Goal: Task Accomplishment & Management: Manage account settings

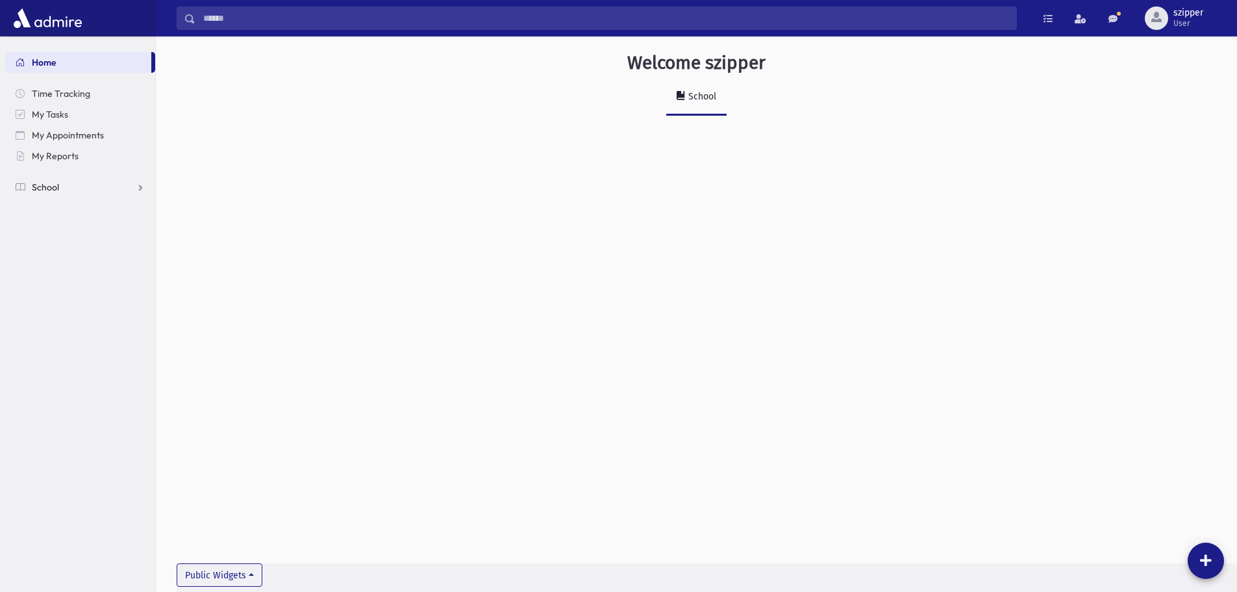
click at [114, 184] on link "School" at bounding box center [80, 187] width 150 height 21
click at [96, 242] on link "Notifications" at bounding box center [80, 249] width 150 height 21
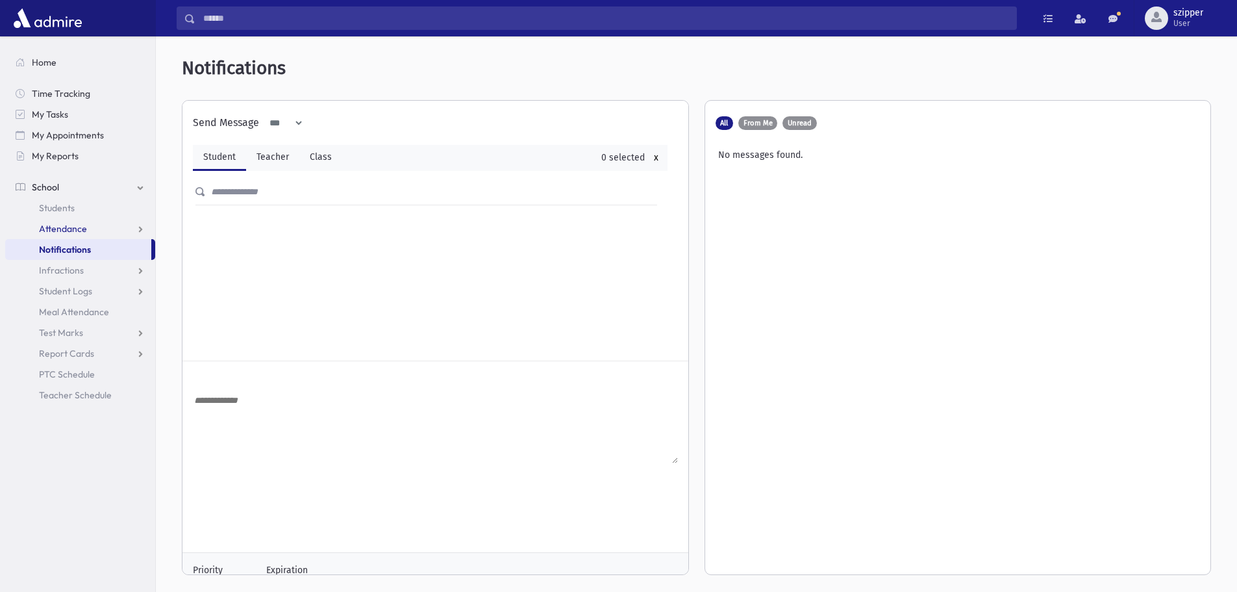
click at [95, 225] on link "Attendance" at bounding box center [80, 228] width 150 height 21
click at [75, 249] on link "Entry" at bounding box center [80, 249] width 150 height 21
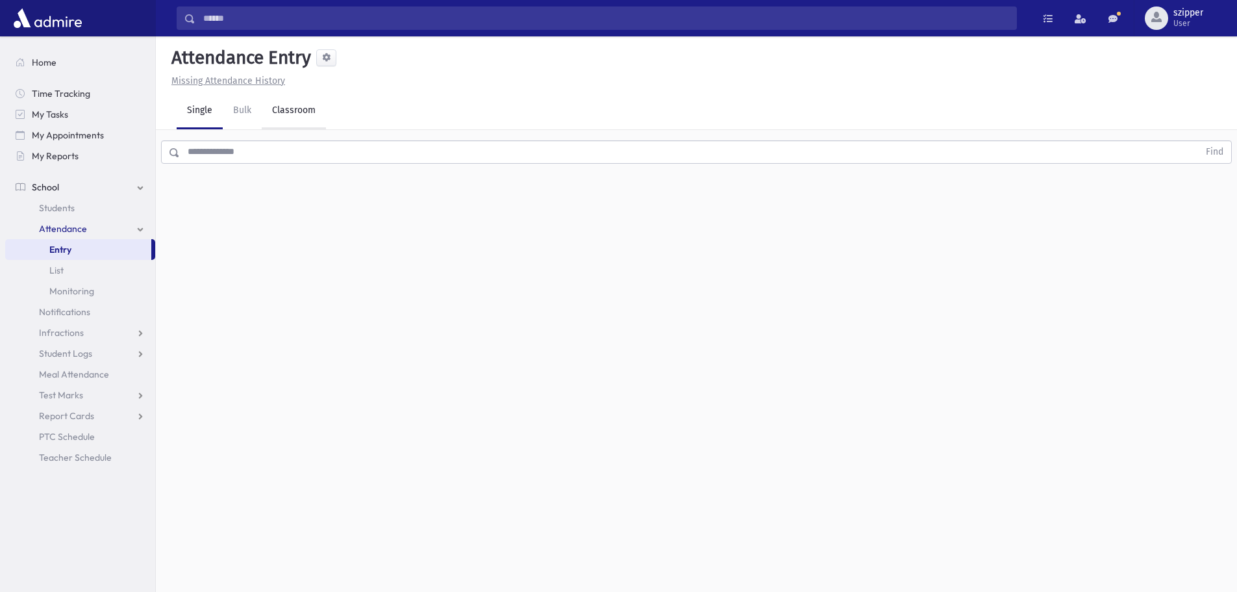
click at [312, 117] on link "Classroom" at bounding box center [294, 111] width 64 height 36
click at [384, 171] on div "--Select One--" at bounding box center [353, 168] width 129 height 14
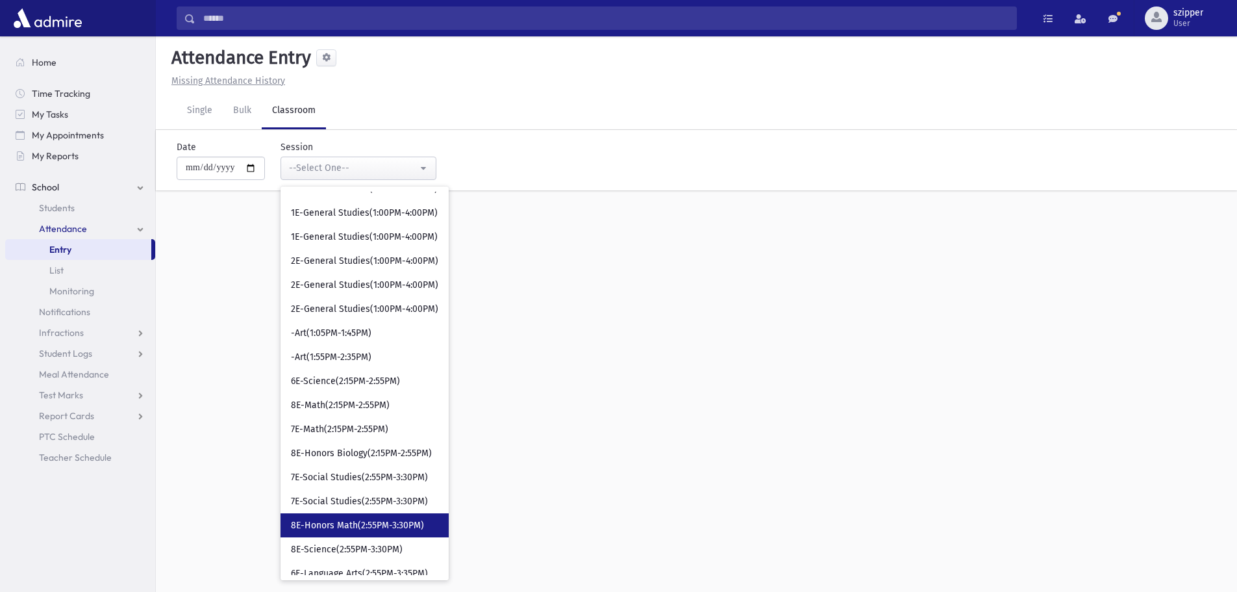
scroll to position [390, 0]
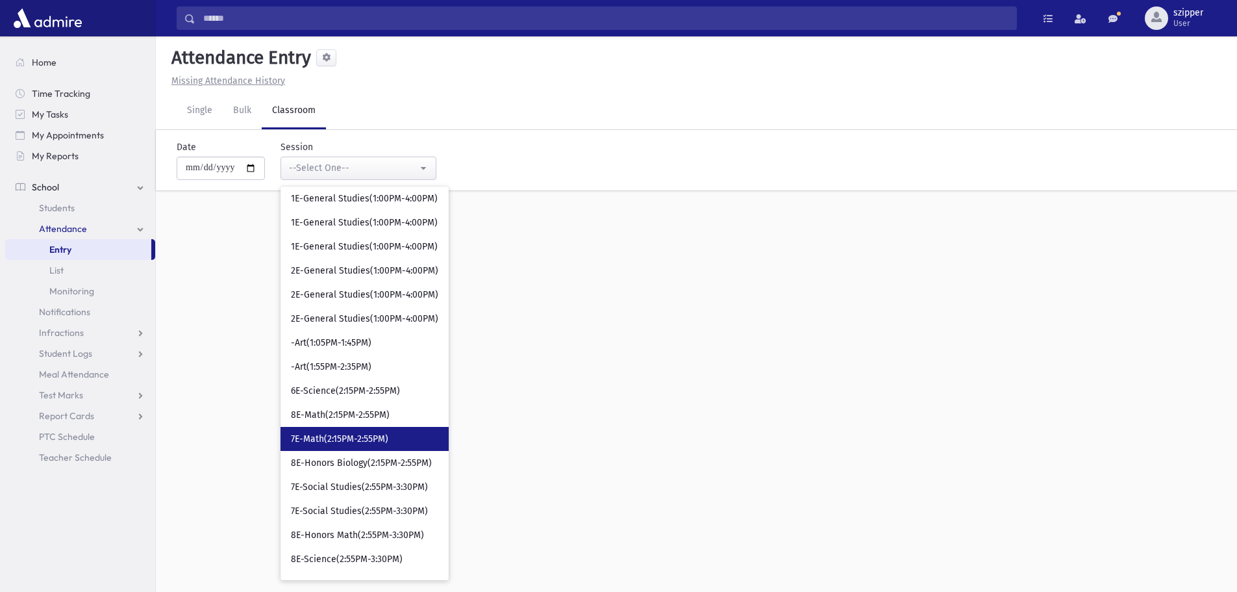
click at [364, 449] on link "7E-Math(2:15PM-2:55PM)" at bounding box center [365, 439] width 168 height 24
select select "****"
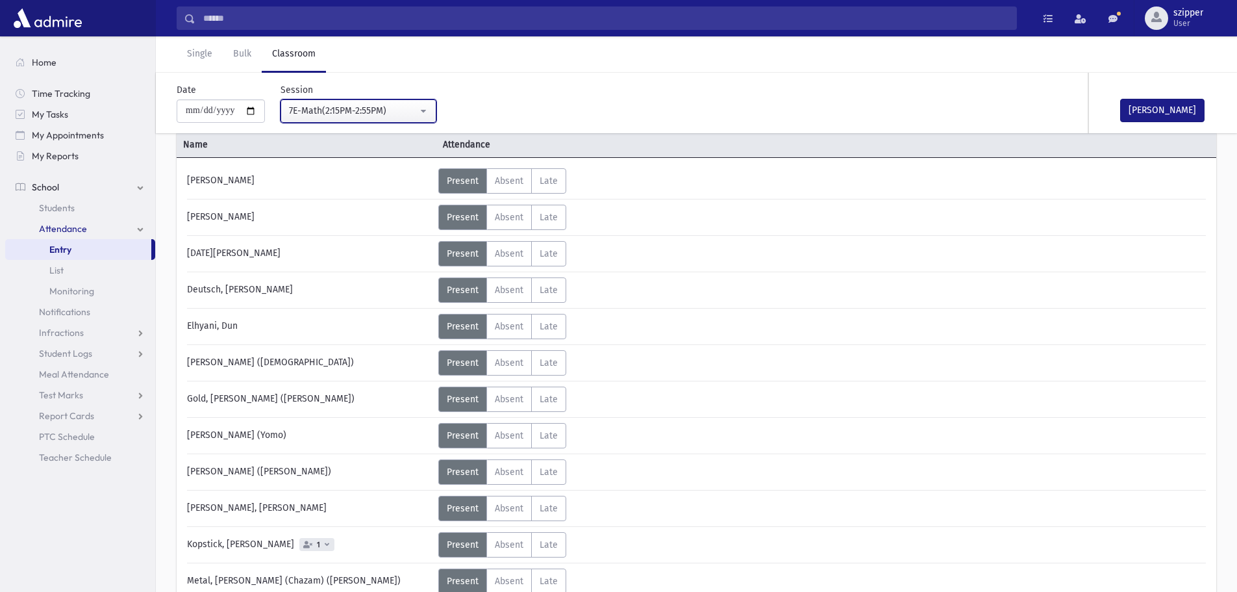
scroll to position [195, 0]
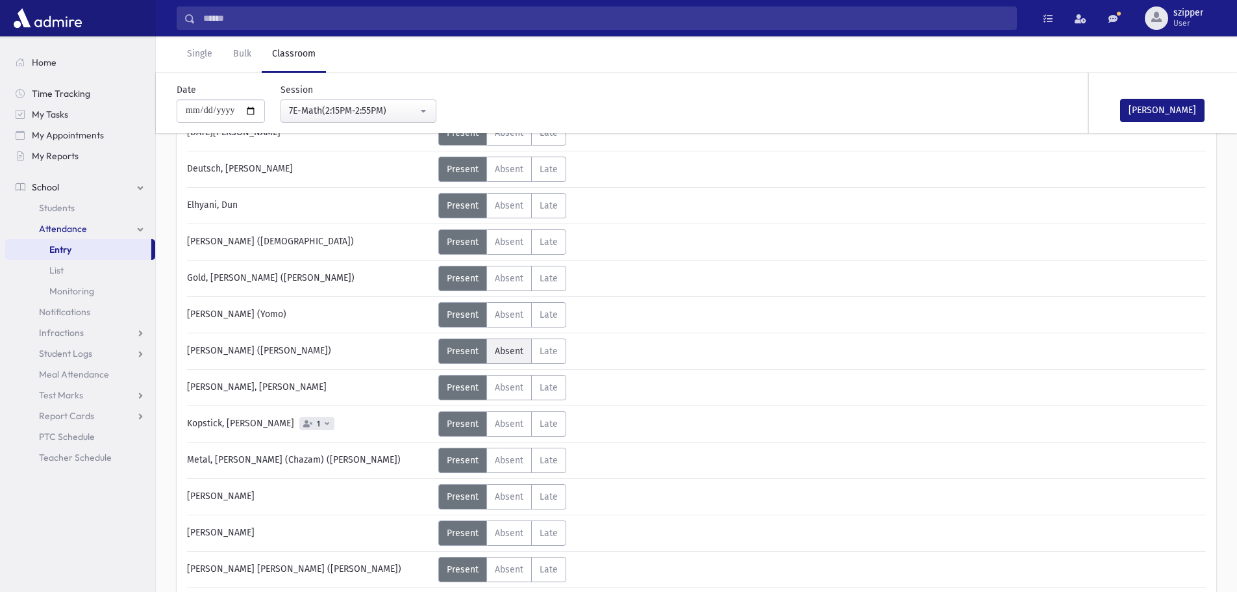
click at [522, 343] on label "Absent Absent" at bounding box center [509, 350] width 45 height 25
click at [1167, 127] on div "[PERSON_NAME]" at bounding box center [1154, 103] width 130 height 60
click at [1167, 116] on button "[PERSON_NAME]" at bounding box center [1163, 110] width 84 height 23
drag, startPoint x: 79, startPoint y: 62, endPoint x: 87, endPoint y: 64, distance: 8.0
click at [79, 64] on link "Home" at bounding box center [80, 62] width 150 height 21
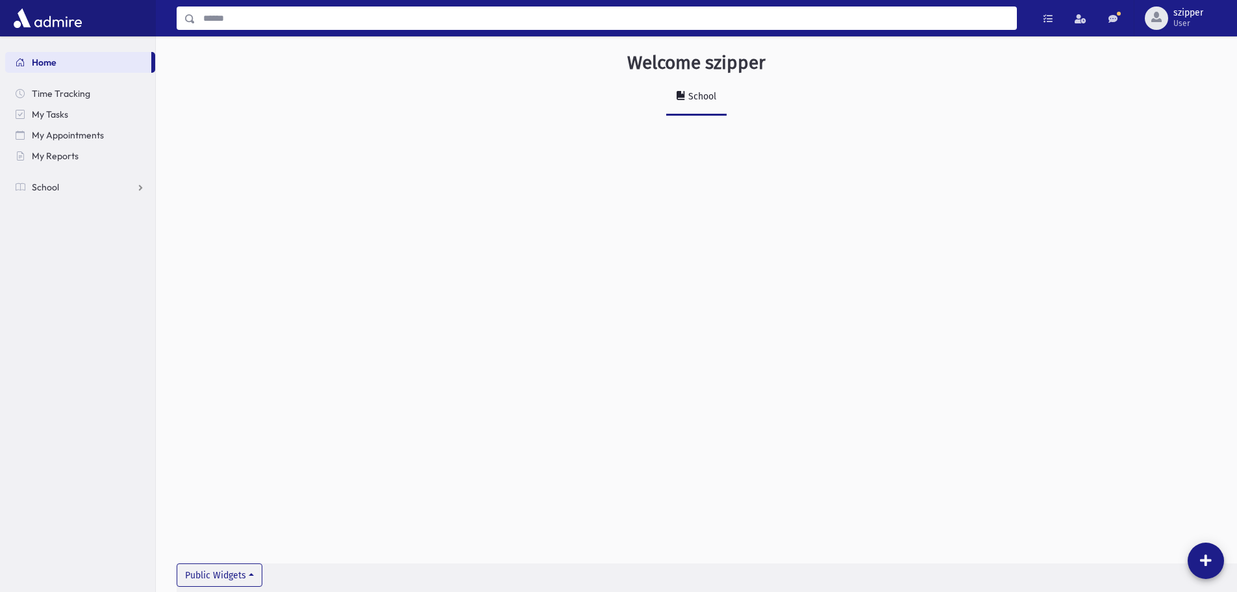
click at [264, 16] on input "Search" at bounding box center [606, 17] width 821 height 23
type input "***"
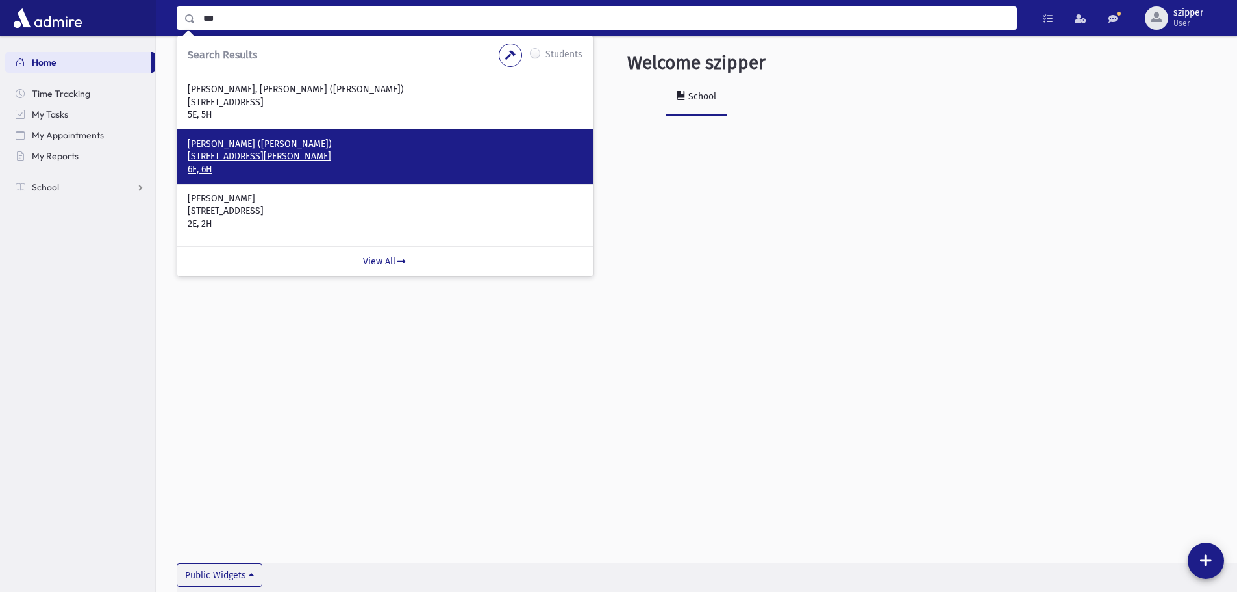
click at [267, 164] on p "6E, 6H" at bounding box center [385, 169] width 395 height 13
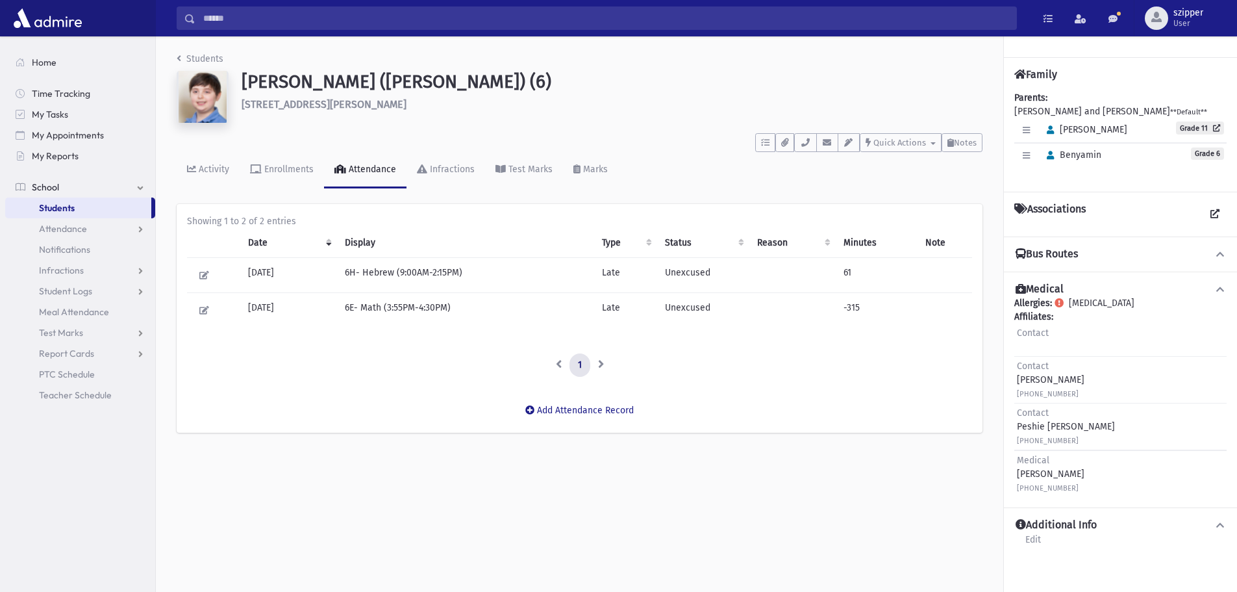
click at [242, 18] on input "Search" at bounding box center [606, 17] width 821 height 23
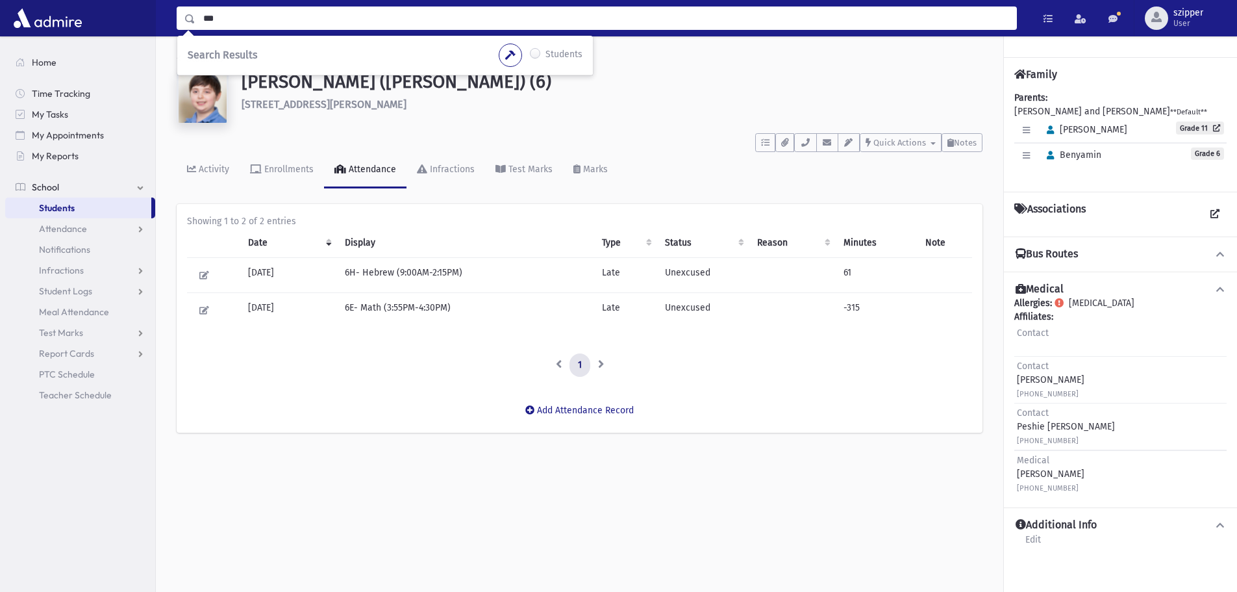
type input "***"
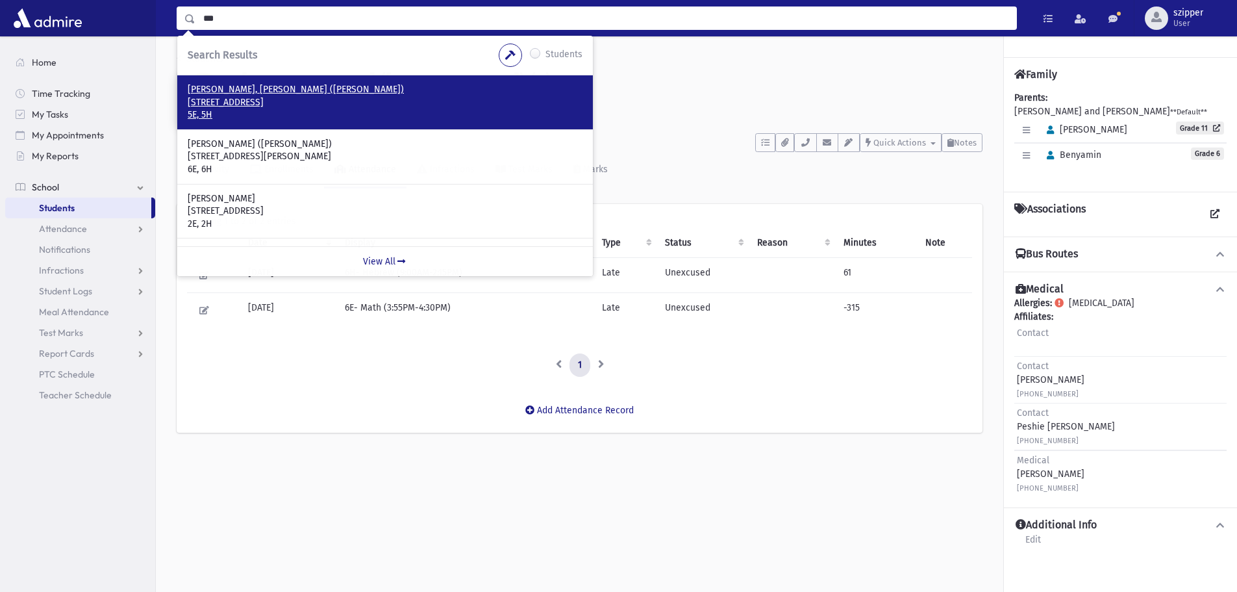
click at [265, 97] on p "[STREET_ADDRESS]" at bounding box center [385, 102] width 395 height 13
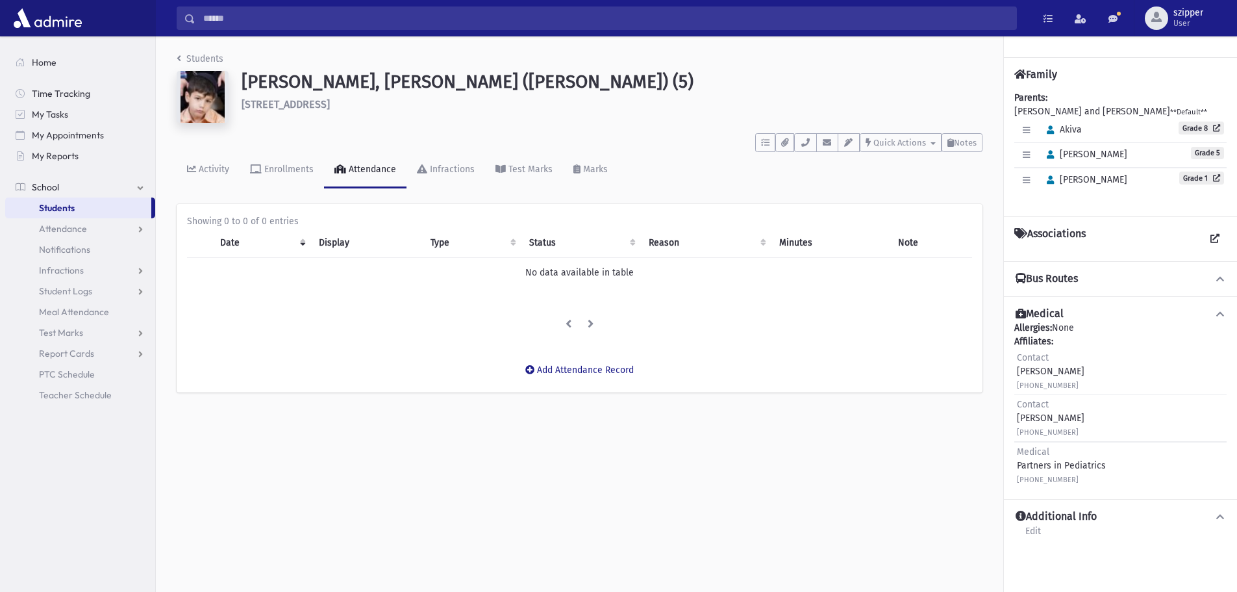
drag, startPoint x: 1203, startPoint y: 275, endPoint x: 1216, endPoint y: 283, distance: 15.5
click at [1204, 276] on button "Bus Routes" at bounding box center [1121, 279] width 212 height 14
click at [1219, 284] on span at bounding box center [1221, 279] width 12 height 14
click at [86, 62] on link "Home" at bounding box center [80, 62] width 150 height 21
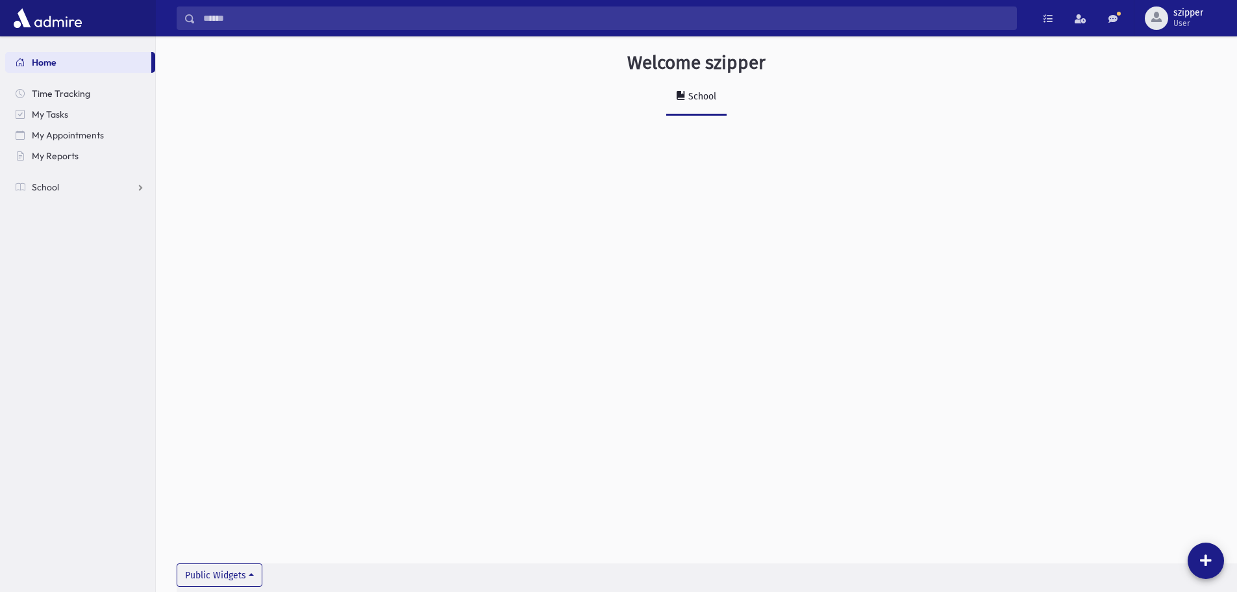
click at [53, 203] on section "Home Time Tracking My Tasks My Appointments My Reports School School Students A…" at bounding box center [77, 313] width 155 height 555
click at [57, 183] on span "School" at bounding box center [45, 187] width 27 height 12
click at [66, 226] on span "Attendance" at bounding box center [63, 229] width 48 height 12
click at [73, 243] on link "Entry" at bounding box center [80, 249] width 150 height 21
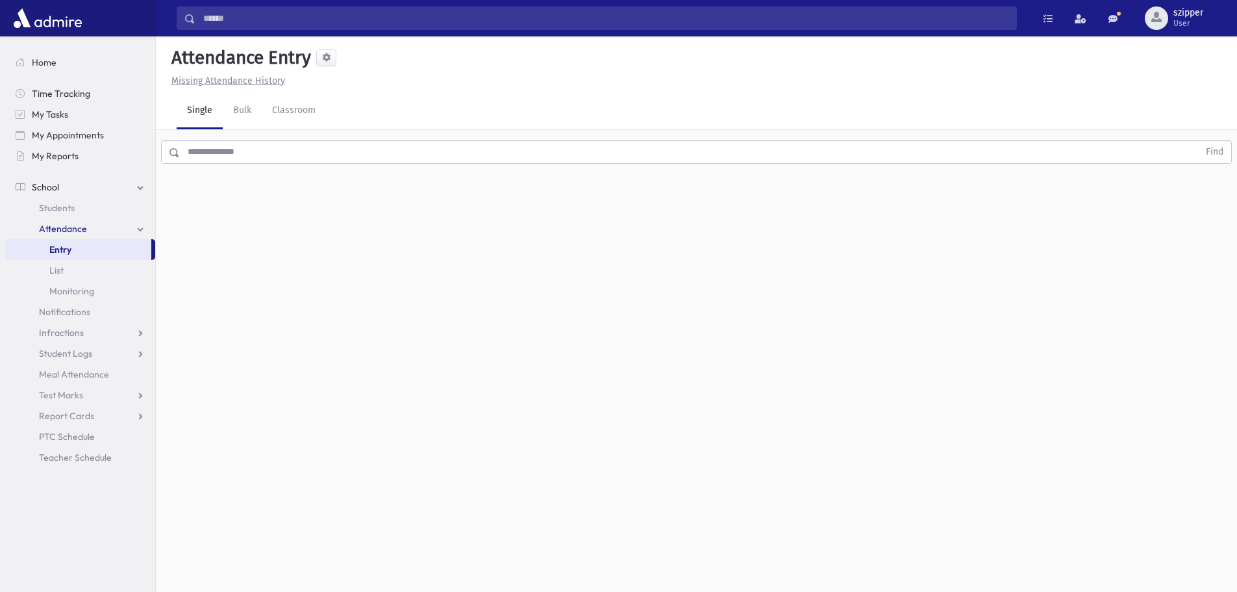
click at [249, 140] on input "text" at bounding box center [689, 151] width 1019 height 23
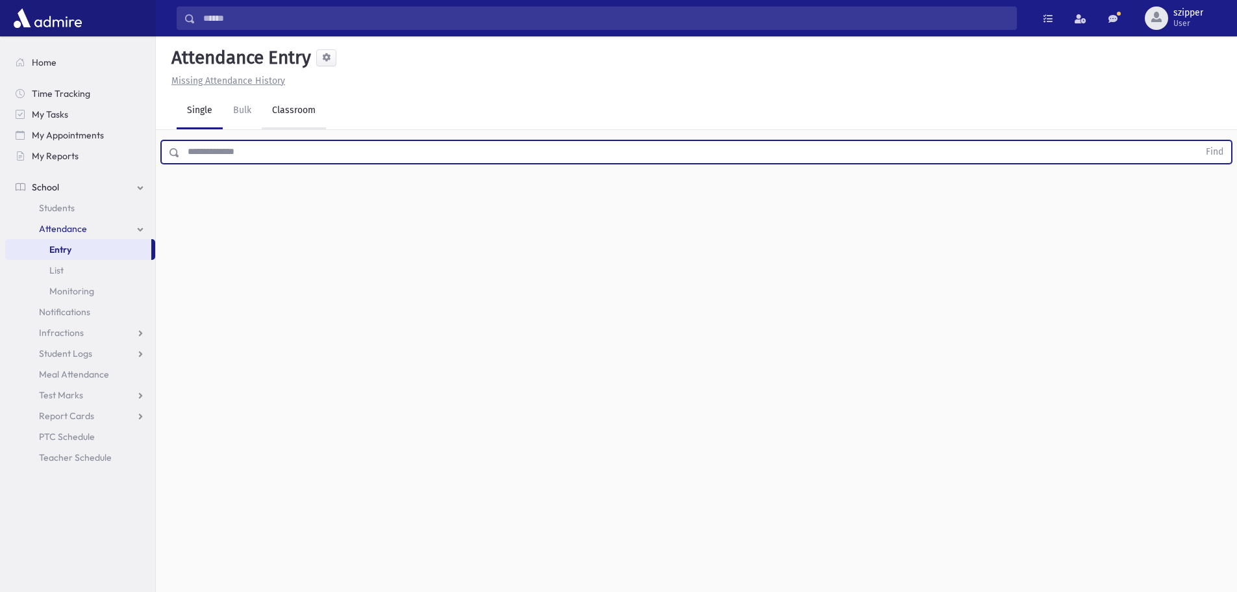
click at [273, 118] on link "Classroom" at bounding box center [294, 111] width 64 height 36
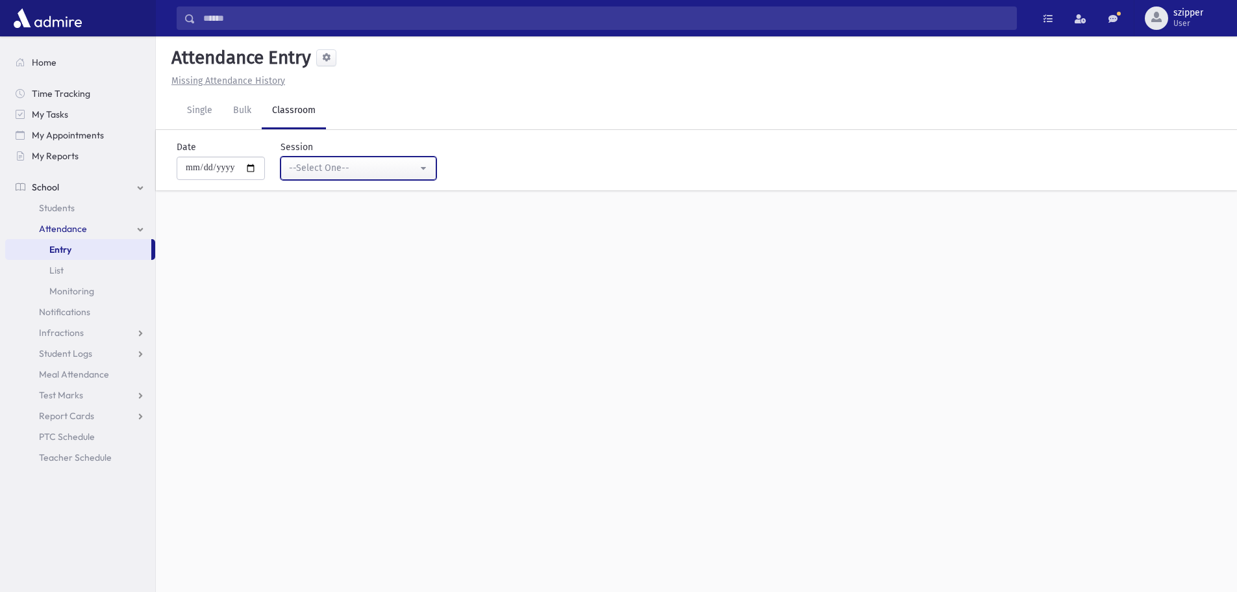
click at [338, 168] on div "--Select One--" at bounding box center [353, 168] width 129 height 14
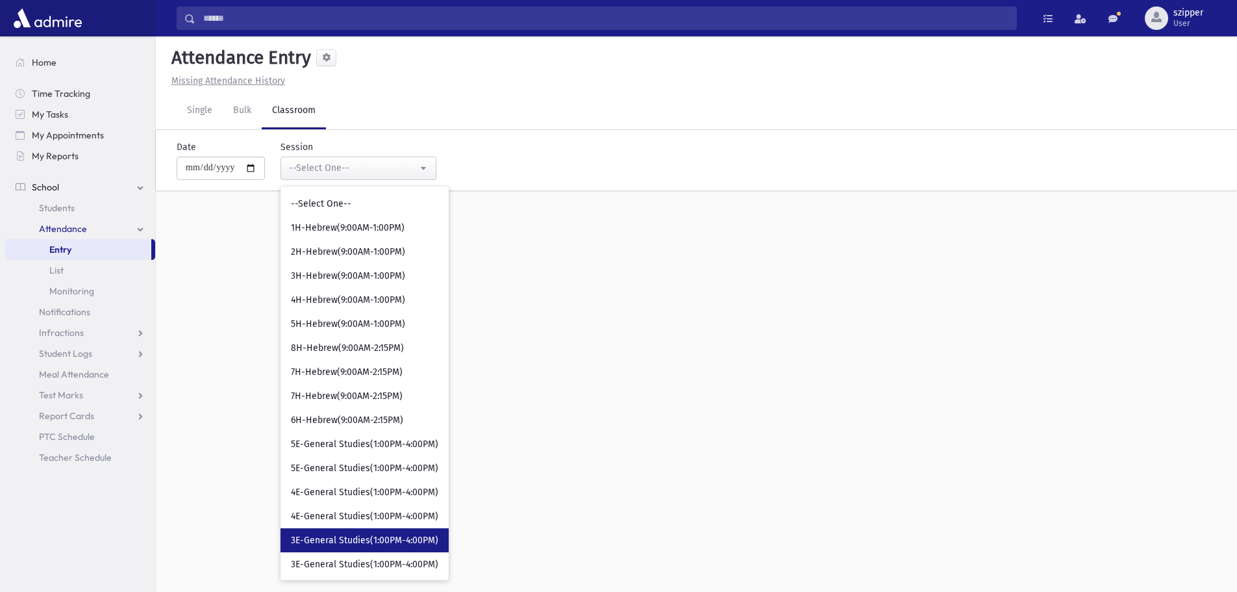
scroll to position [260, 0]
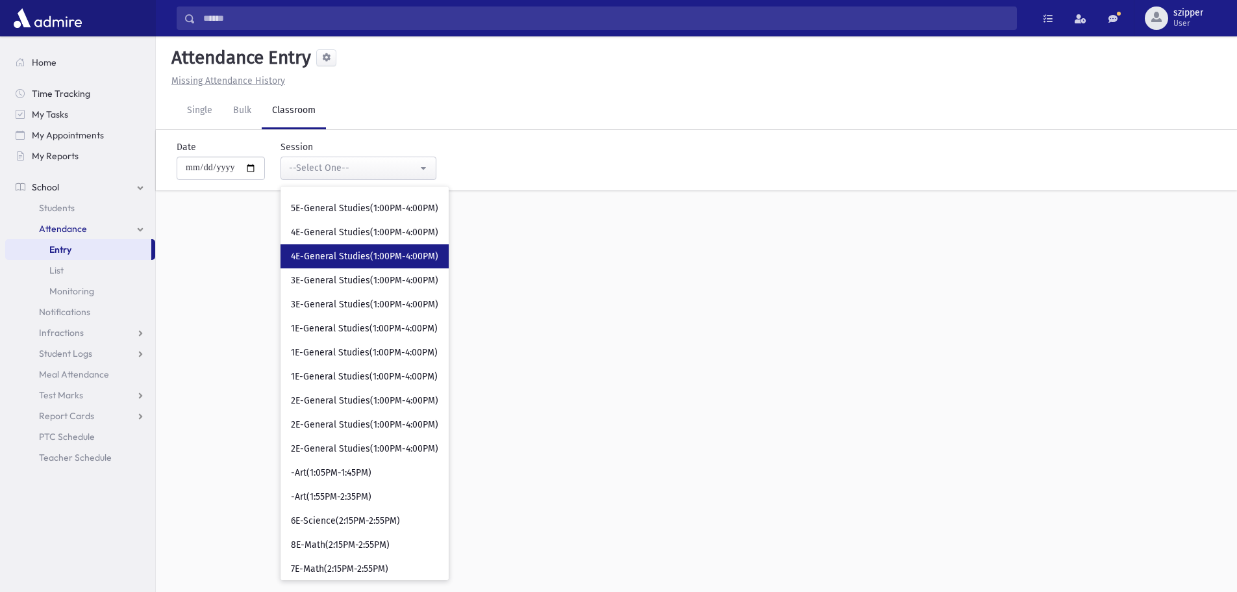
click at [357, 257] on span "4E-General Studies(1:00PM-4:00PM)" at bounding box center [364, 256] width 147 height 13
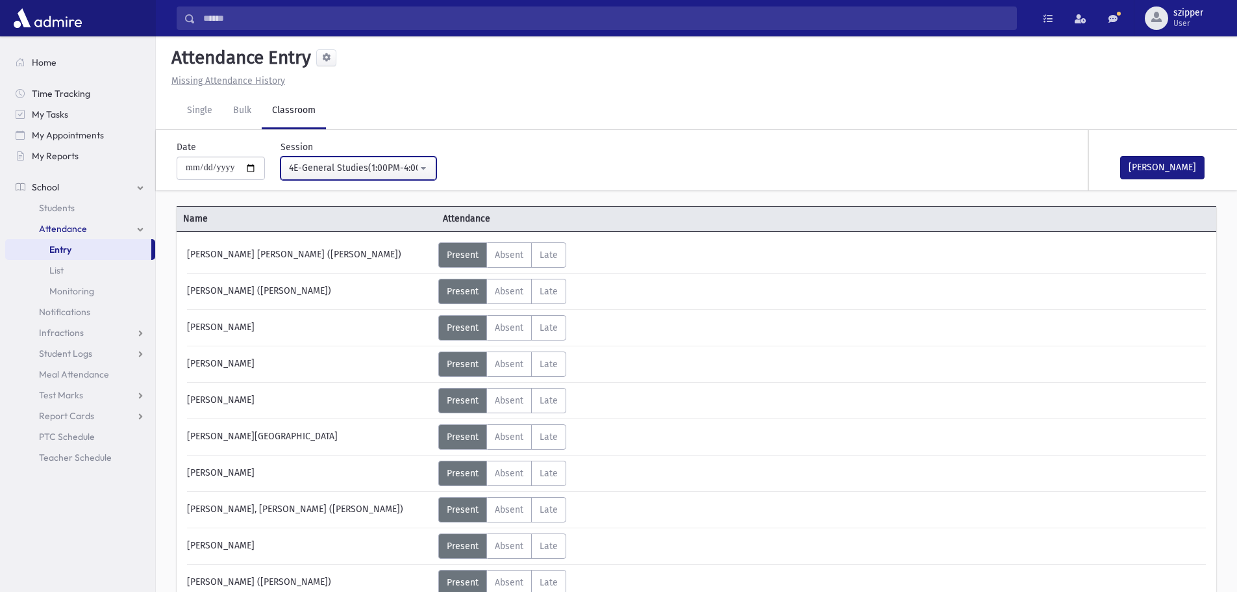
click at [417, 170] on div "4E-General Studies(1:00PM-4:00PM)" at bounding box center [353, 168] width 129 height 14
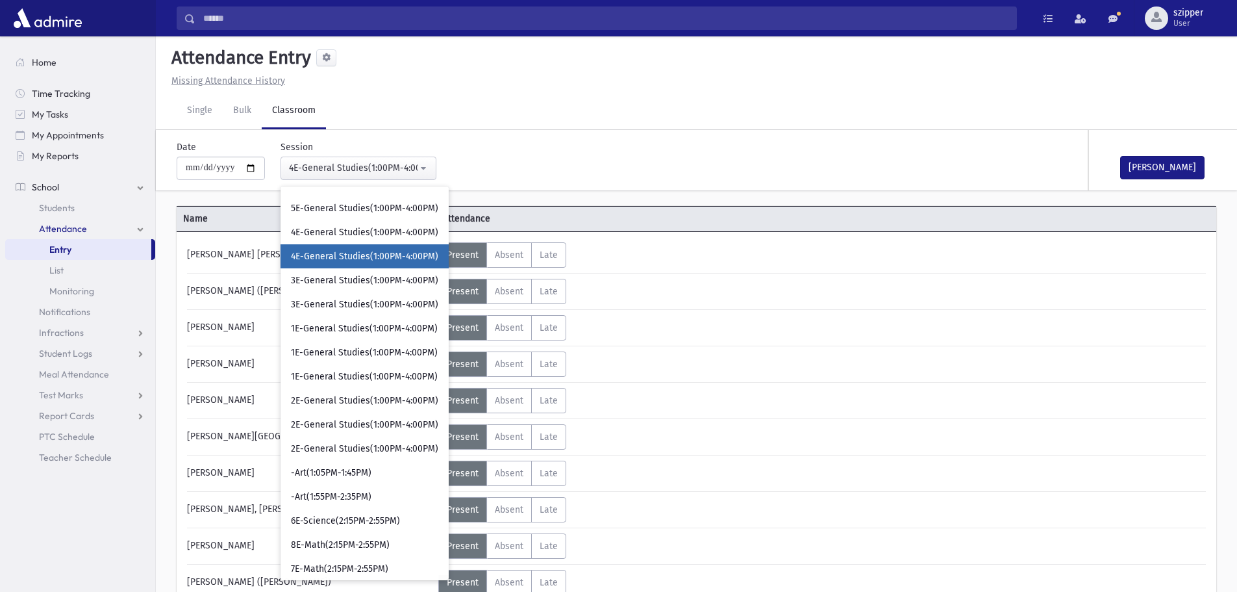
scroll to position [133, 0]
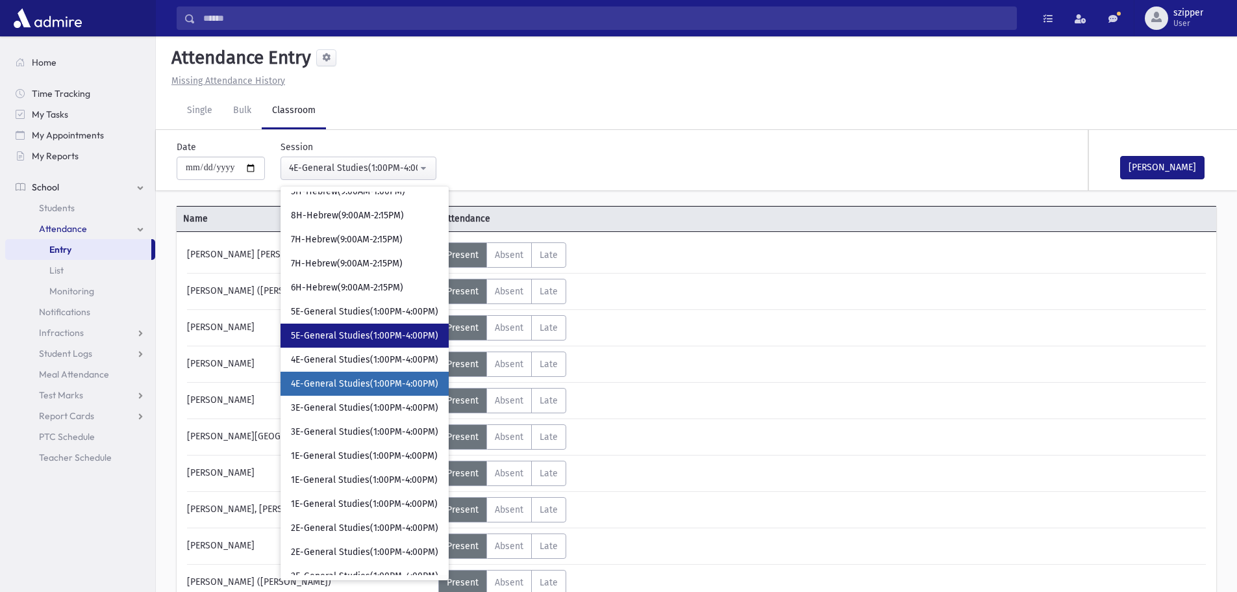
click at [366, 338] on span "5E-General Studies(1:00PM-4:00PM)" at bounding box center [364, 335] width 147 height 13
select select "****"
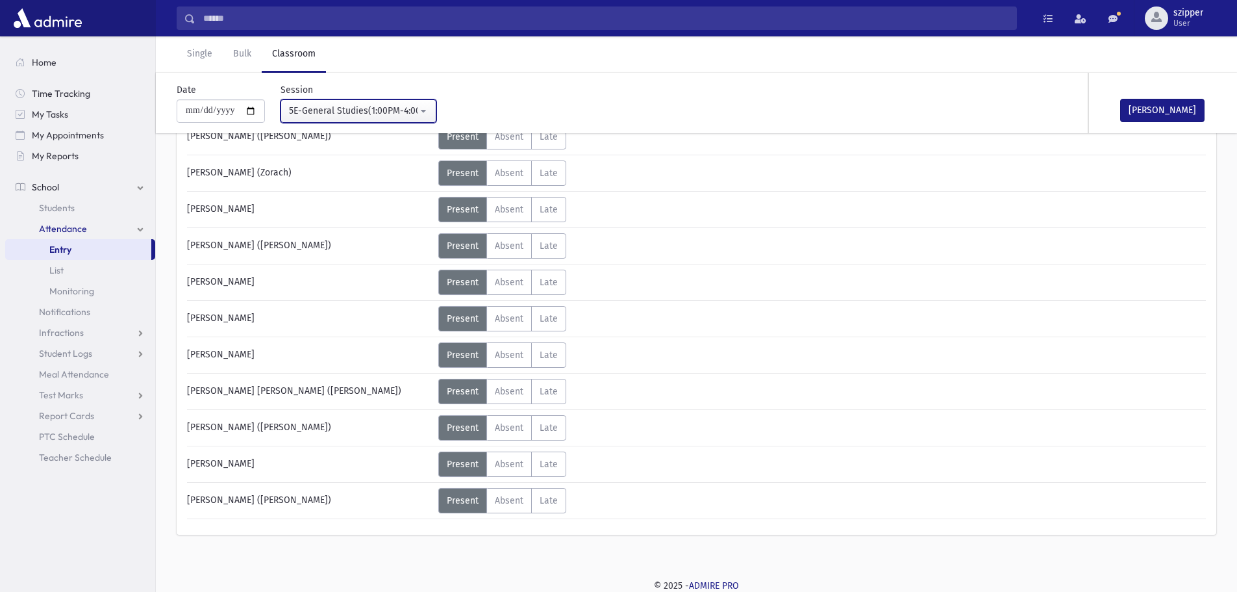
scroll to position [592, 0]
click at [518, 397] on label "Absent Absent" at bounding box center [509, 390] width 45 height 25
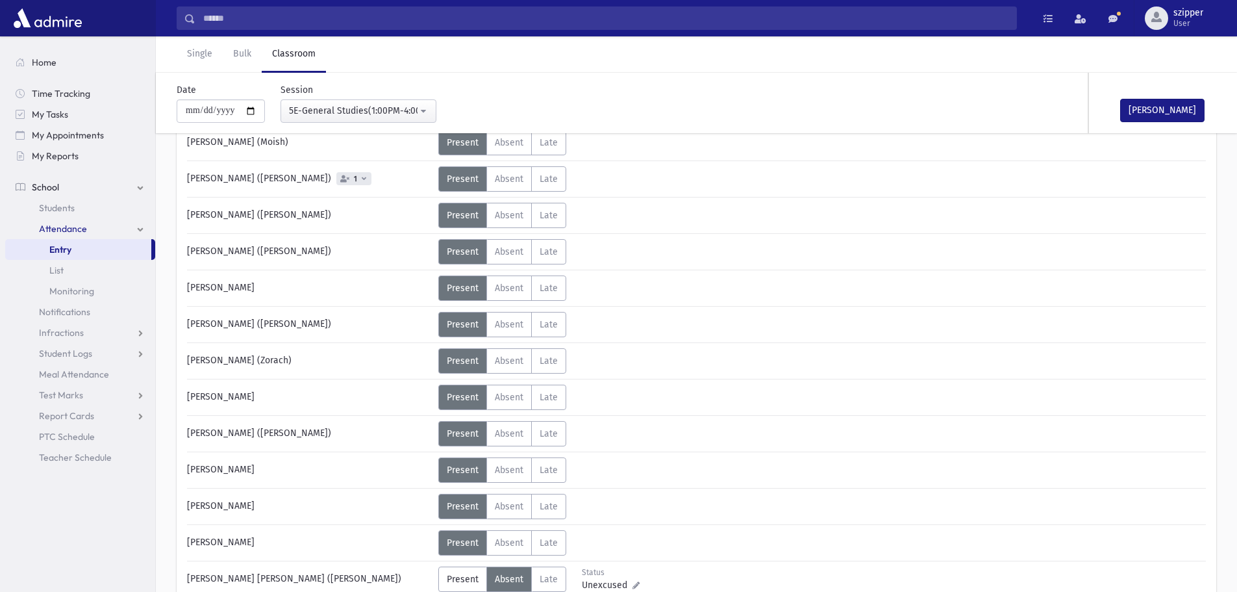
scroll to position [397, 0]
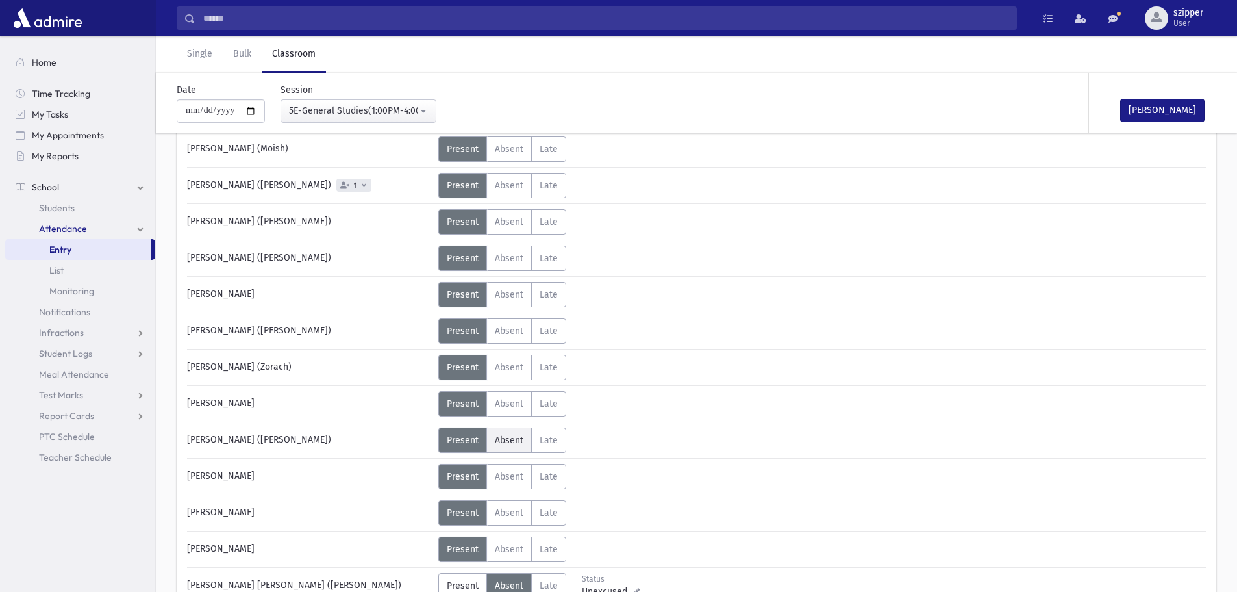
click at [519, 444] on span "Absent" at bounding box center [509, 440] width 29 height 11
click at [1142, 105] on button "[PERSON_NAME]" at bounding box center [1163, 110] width 84 height 23
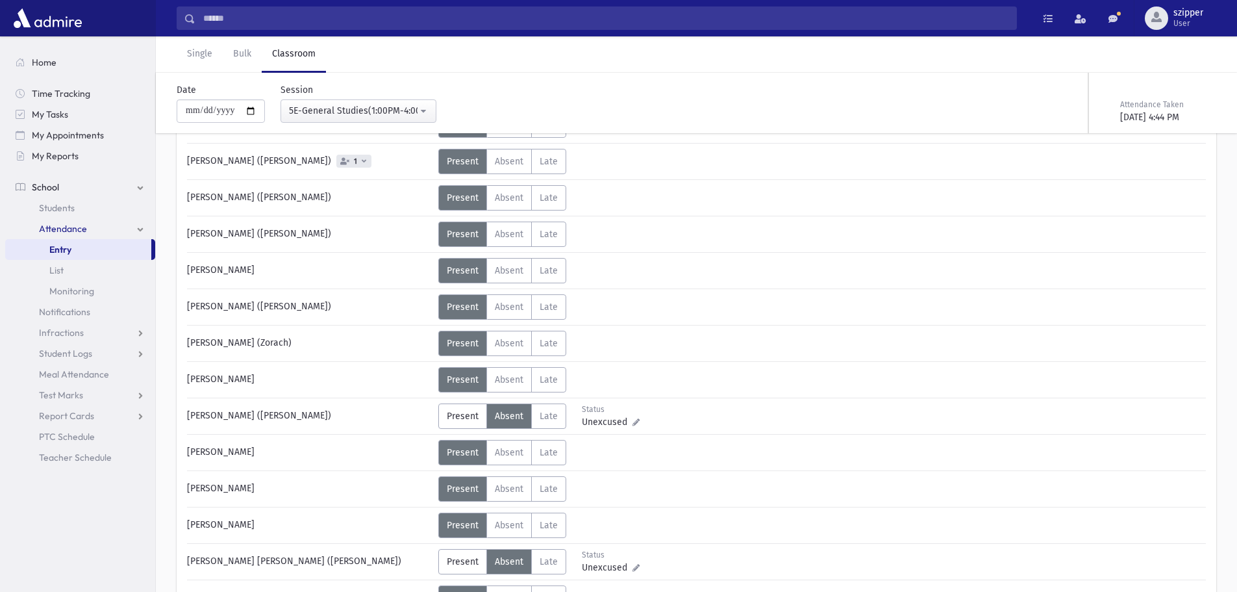
scroll to position [267, 0]
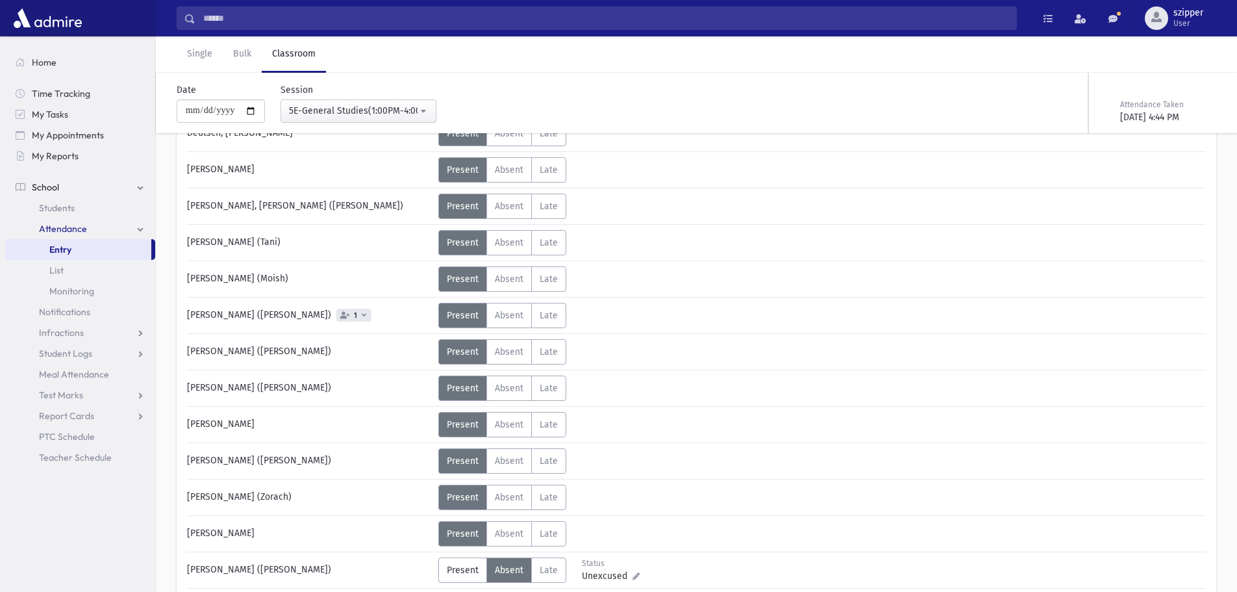
click at [346, 316] on span "1" at bounding box center [353, 315] width 35 height 13
click at [374, 270] on div "[PERSON_NAME] (Moish)" at bounding box center [310, 278] width 258 height 25
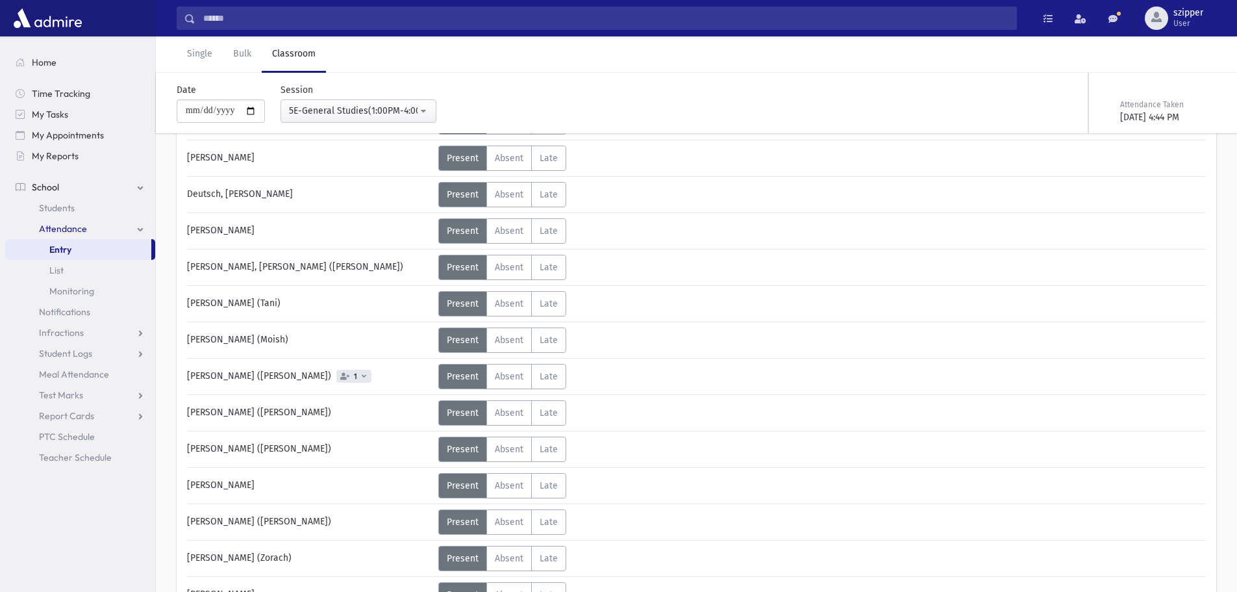
scroll to position [72, 0]
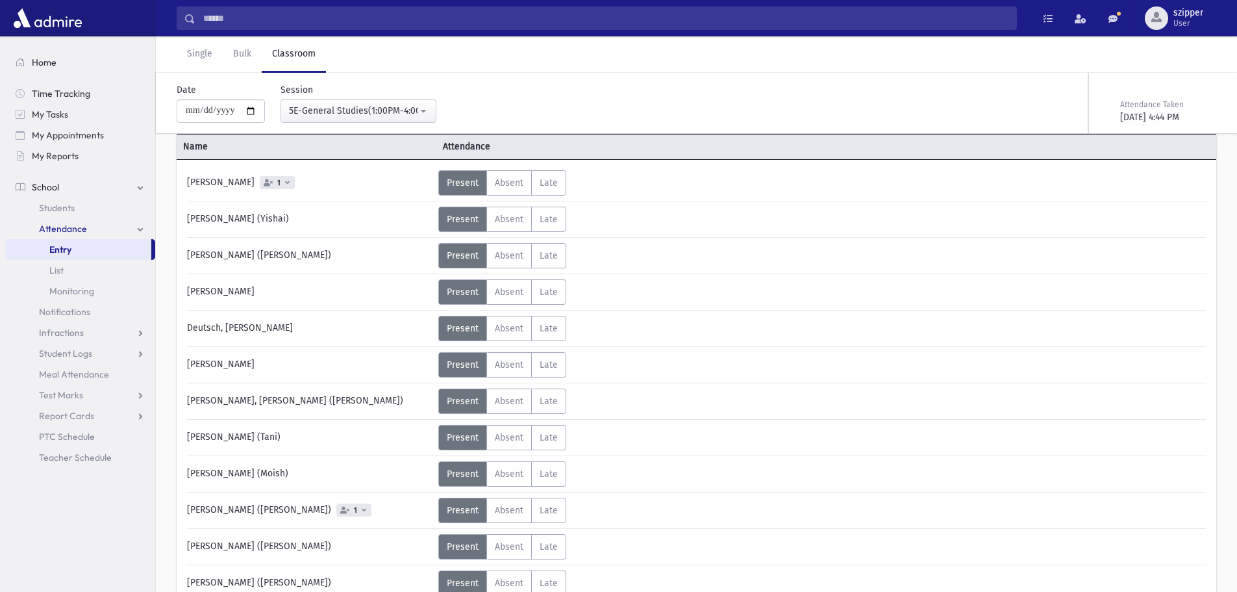
click at [82, 62] on link "Home" at bounding box center [80, 62] width 150 height 21
